Goal: Navigation & Orientation: Find specific page/section

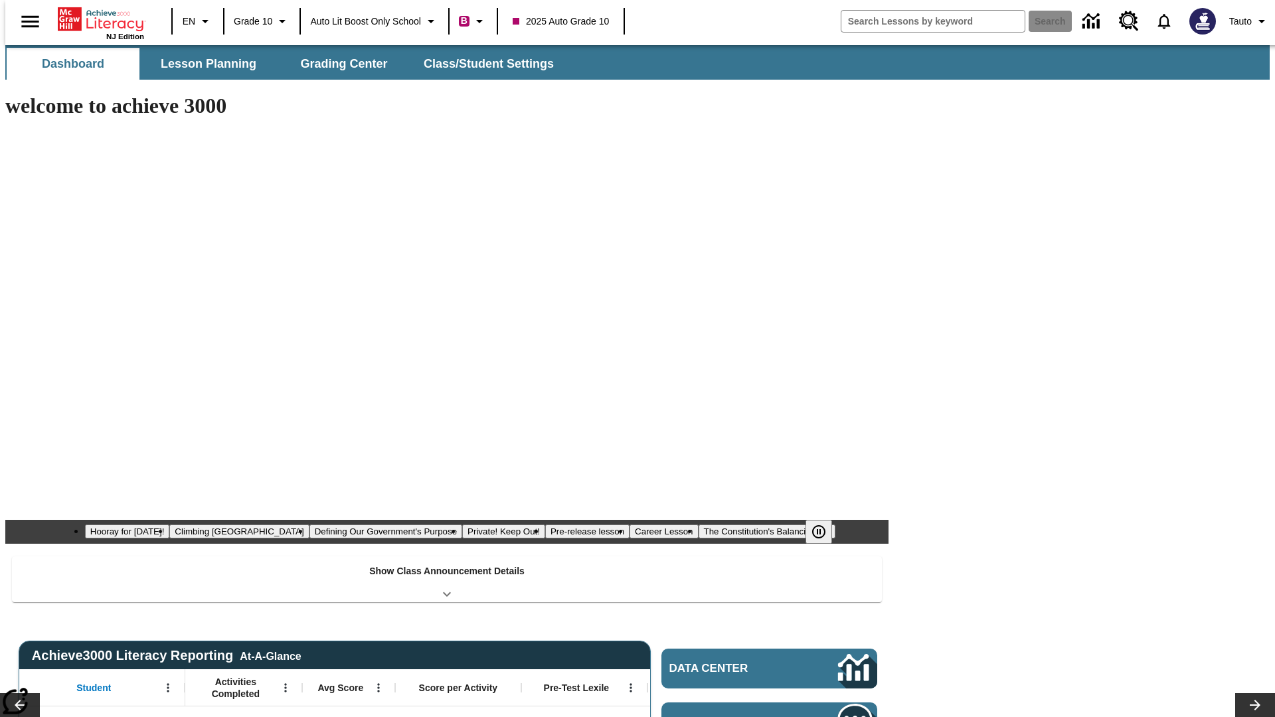
type input "-1"
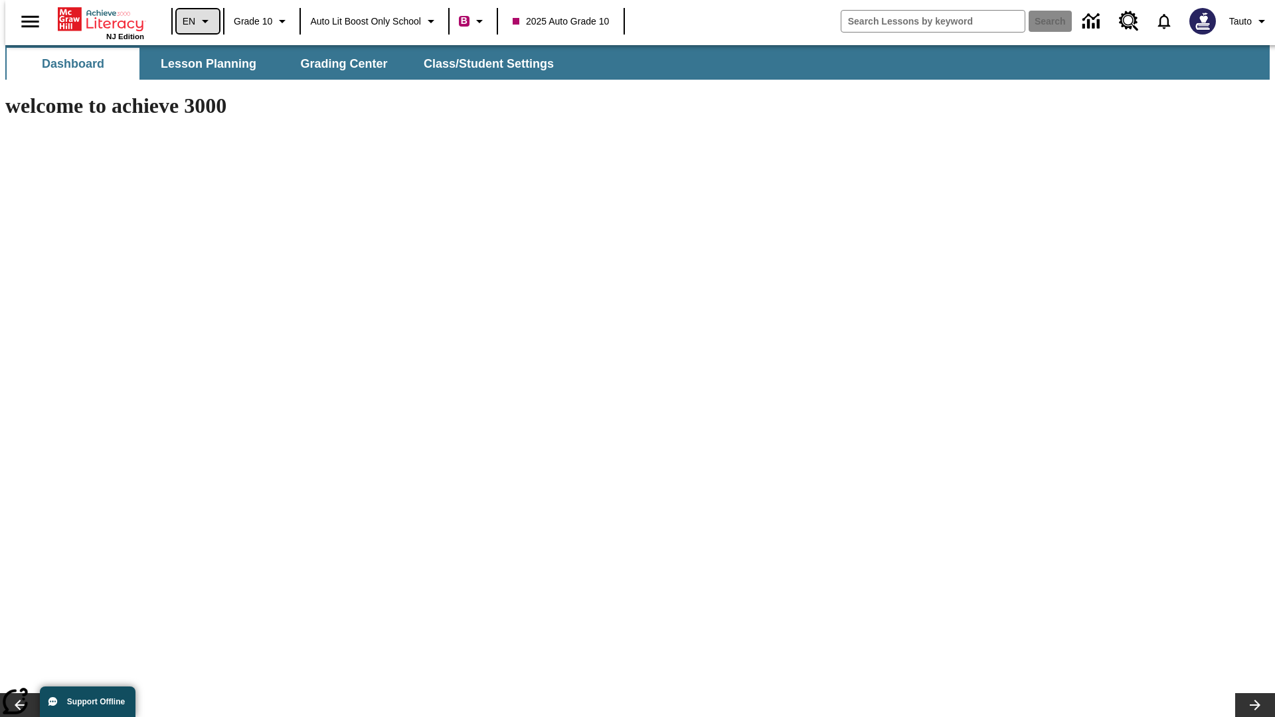
click at [197, 21] on icon "Language: EN, Select a language" at bounding box center [205, 21] width 16 height 16
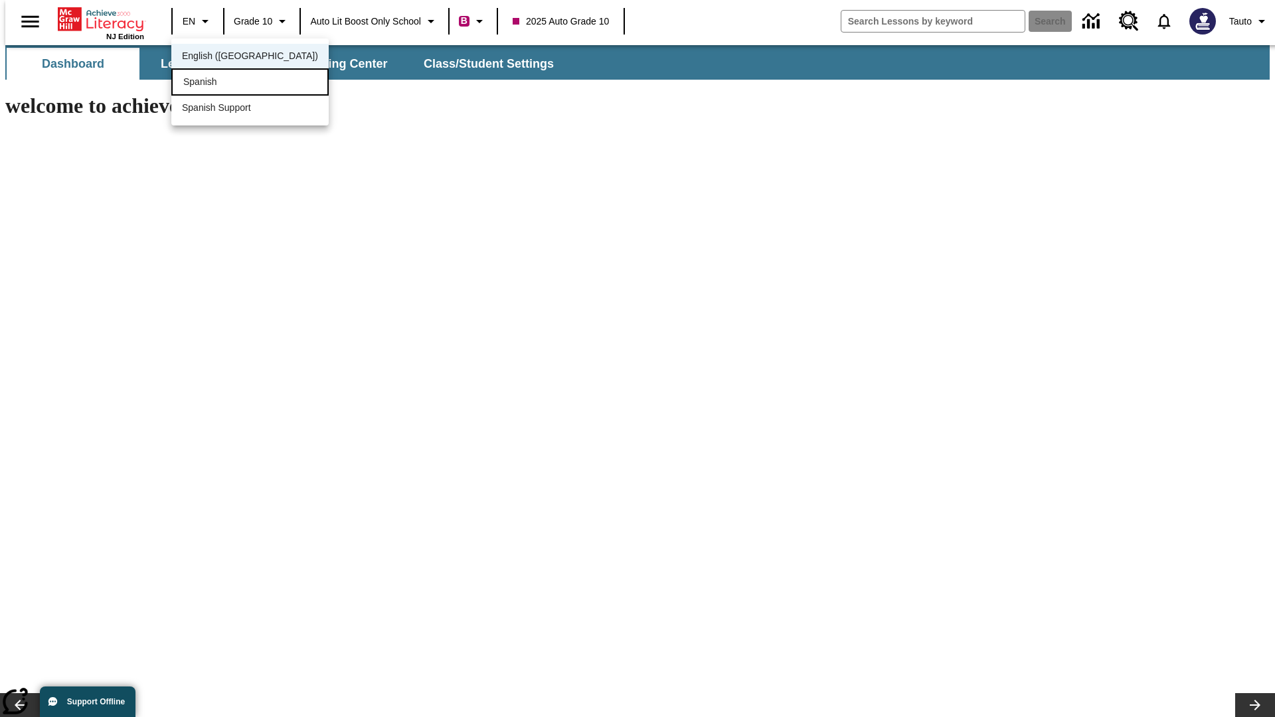
click at [221, 83] on div "Spanish" at bounding box center [249, 81] width 157 height 27
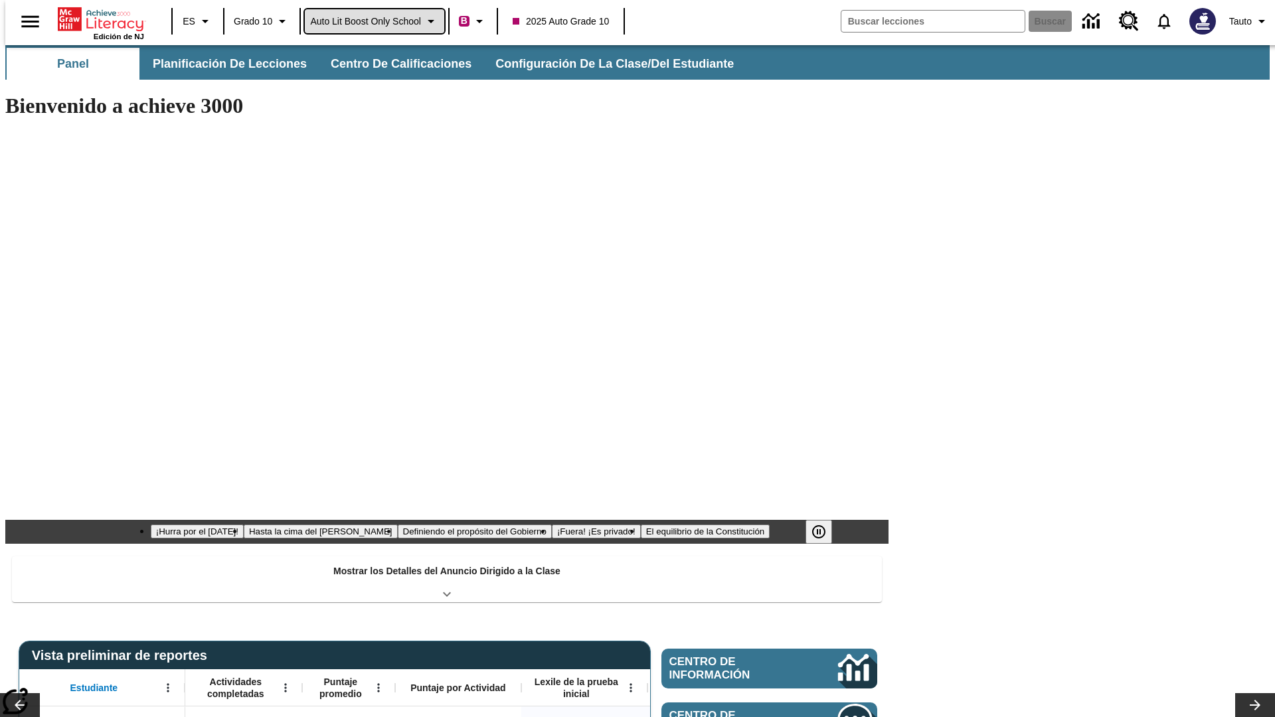
click at [374, 21] on span "Auto Lit Boost only School" at bounding box center [365, 22] width 111 height 14
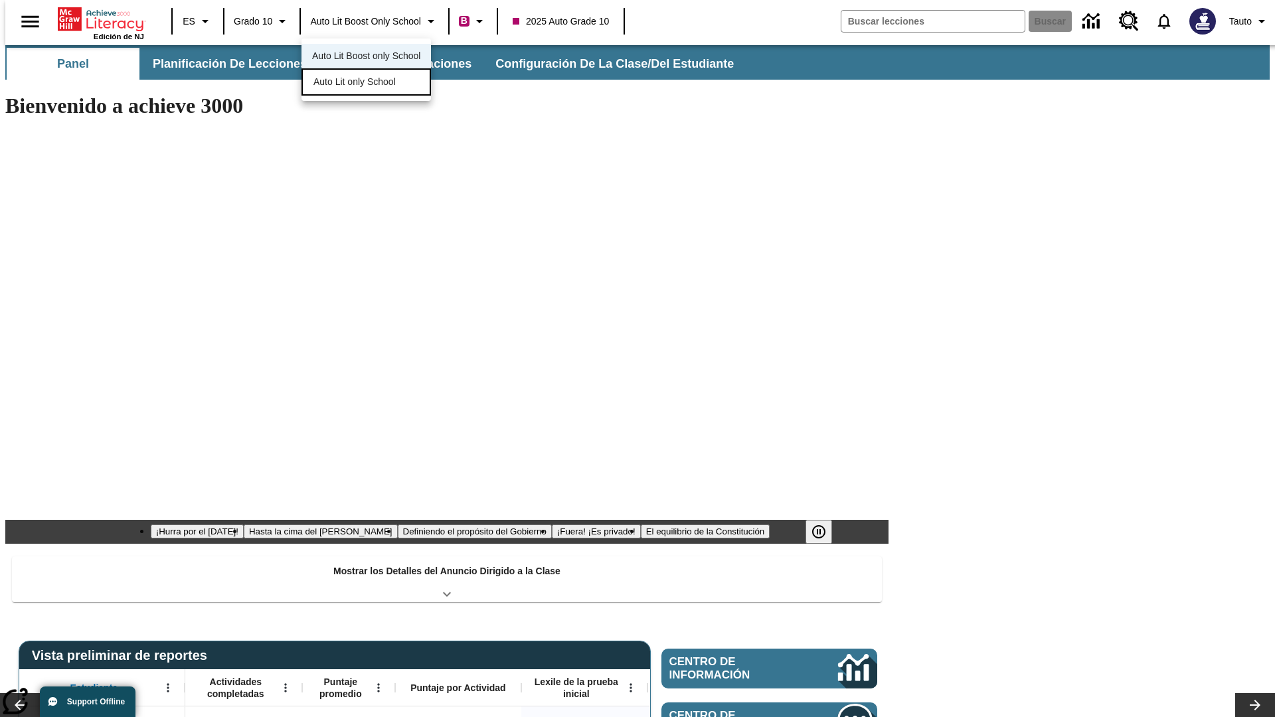
click at [355, 83] on span "Auto Lit only School" at bounding box center [354, 82] width 82 height 14
